Goal: Find specific page/section: Find specific page/section

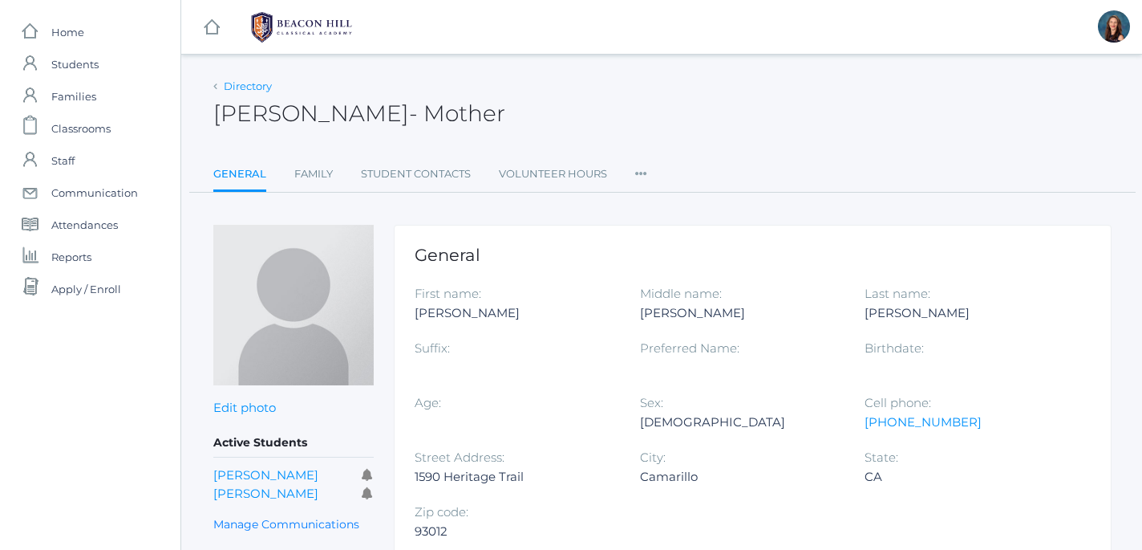
click at [243, 87] on link "Directory" at bounding box center [248, 85] width 48 height 13
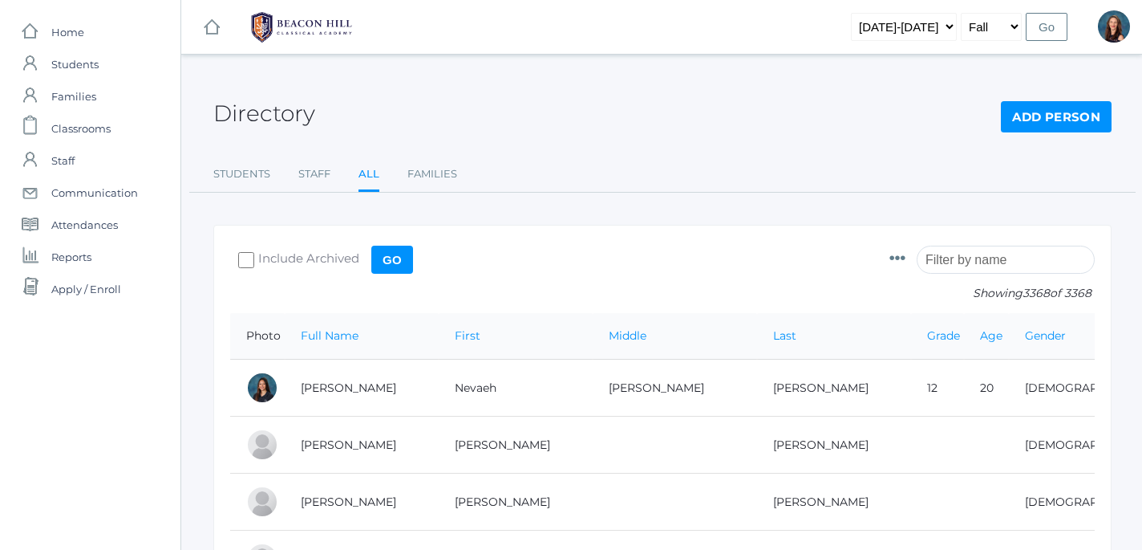
click at [990, 266] on input "search" at bounding box center [1006, 260] width 178 height 28
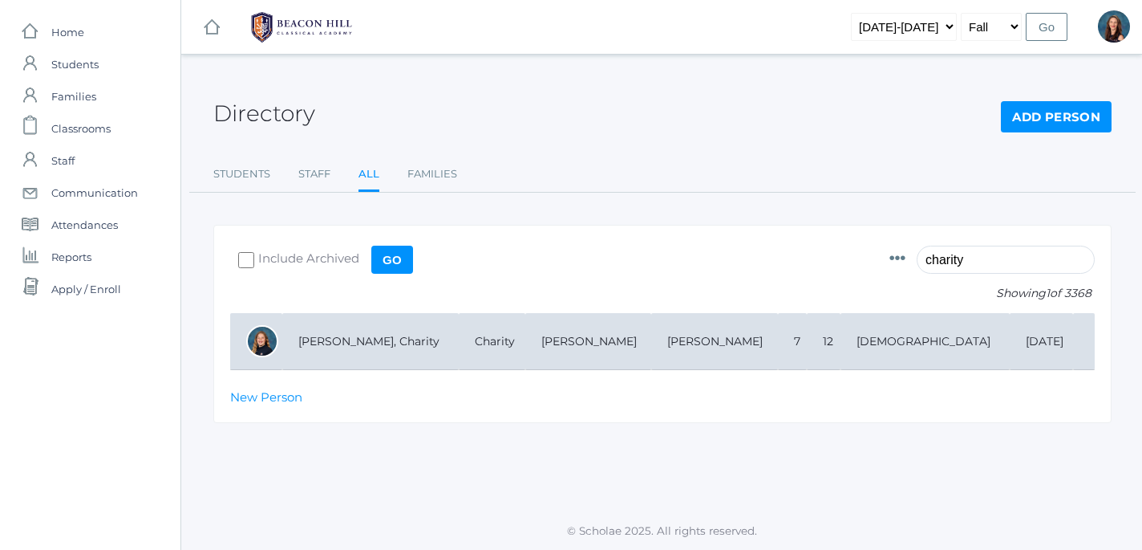
type input "charity"
click at [338, 345] on td "[PERSON_NAME], Charity" at bounding box center [370, 341] width 177 height 57
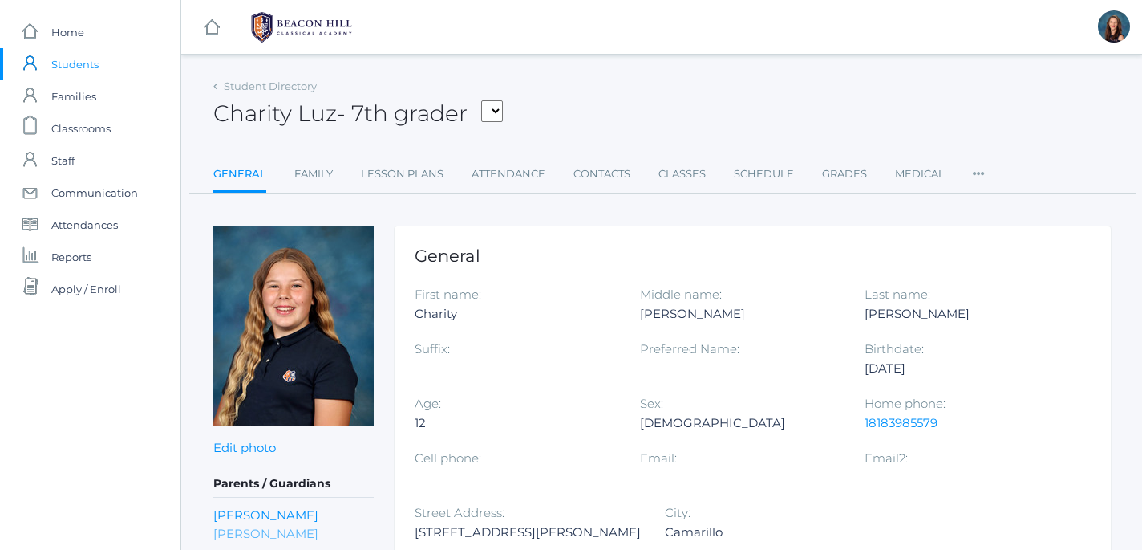
click at [249, 537] on link "[PERSON_NAME]" at bounding box center [265, 533] width 105 height 18
